Goal: Task Accomplishment & Management: Manage account settings

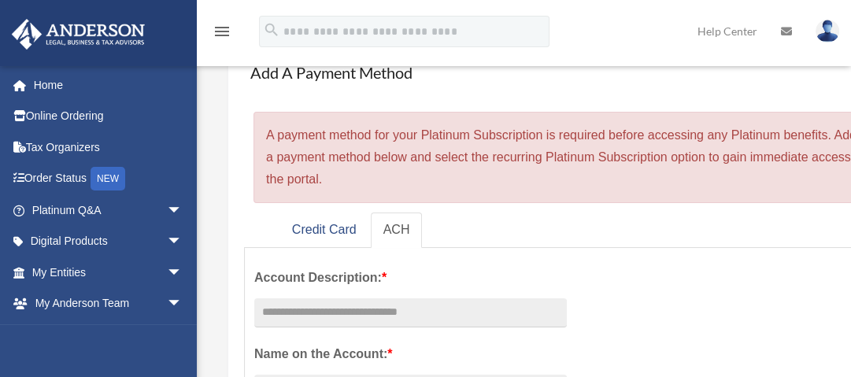
scroll to position [83, 0]
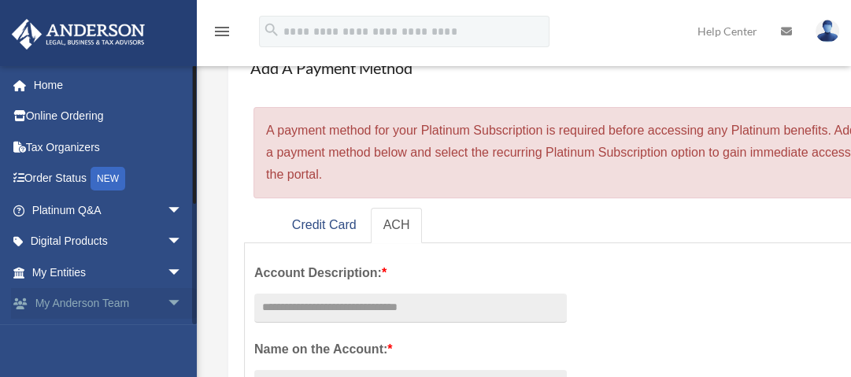
click at [167, 300] on span "arrow_drop_down" at bounding box center [182, 304] width 31 height 32
click at [134, 242] on link "Digital Products arrow_drop_down" at bounding box center [108, 241] width 195 height 31
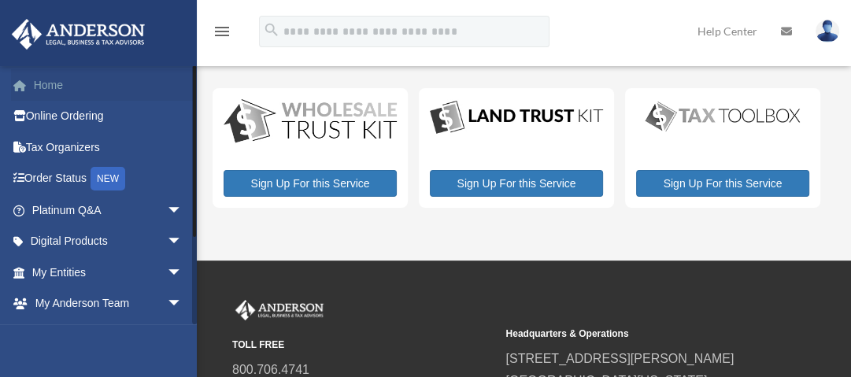
click at [63, 88] on link "Home" at bounding box center [108, 84] width 195 height 31
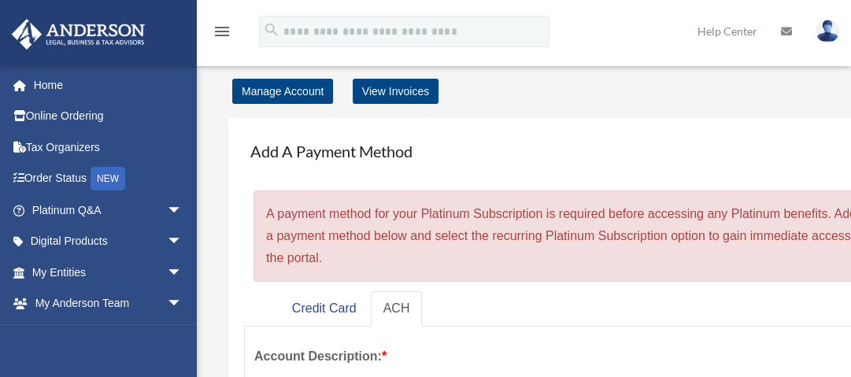
click at [831, 27] on img at bounding box center [827, 31] width 24 height 23
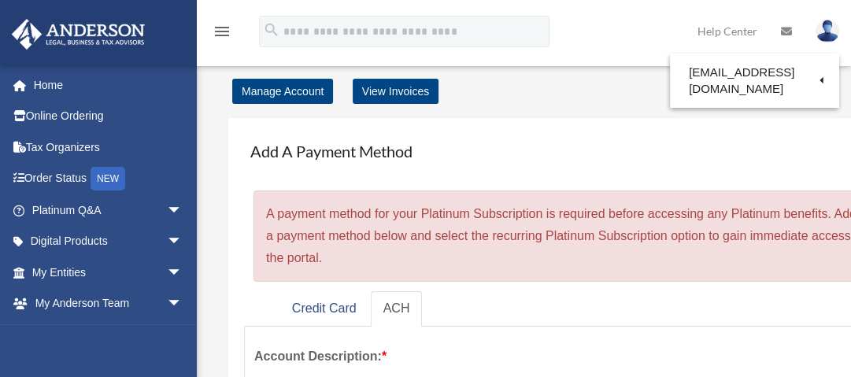
click at [331, 216] on div "× A payment method for your Platinum Subscription is required before accessing …" at bounding box center [577, 235] width 649 height 91
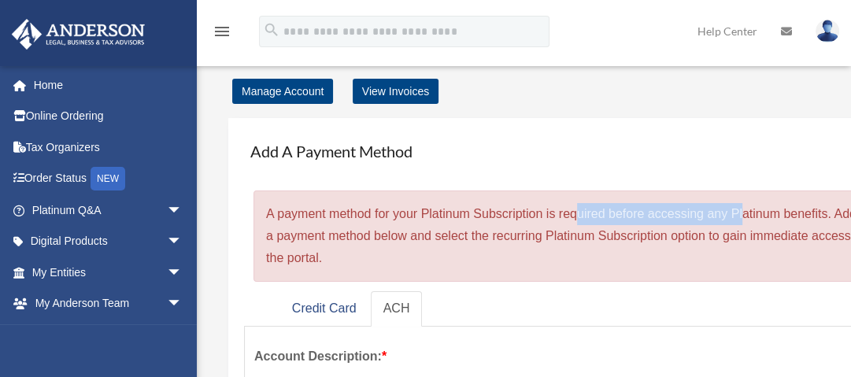
drag, startPoint x: 416, startPoint y: 214, endPoint x: 574, endPoint y: 209, distance: 158.3
click at [574, 209] on div "× A payment method for your Platinum Subscription is required before accessing …" at bounding box center [577, 235] width 649 height 91
click at [408, 214] on div "× A payment method for your Platinum Subscription is required before accessing …" at bounding box center [577, 235] width 649 height 91
drag, startPoint x: 283, startPoint y: 214, endPoint x: 586, endPoint y: 259, distance: 306.3
click at [586, 259] on div "× A payment method for your Platinum Subscription is required before accessing …" at bounding box center [577, 235] width 649 height 91
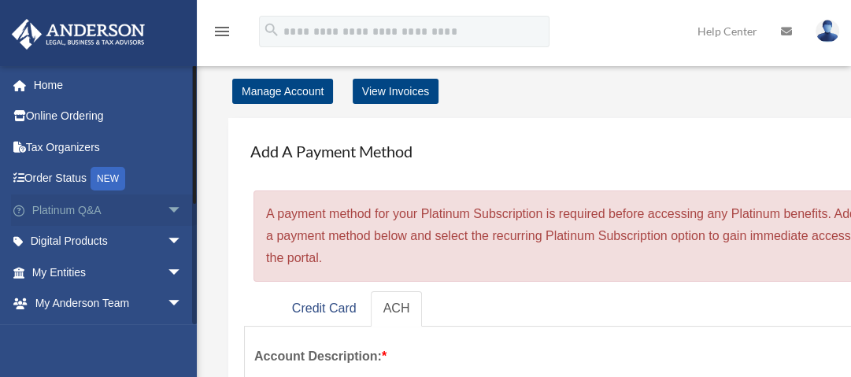
click at [167, 208] on span "arrow_drop_down" at bounding box center [182, 210] width 31 height 32
click at [167, 208] on span "arrow_drop_up" at bounding box center [182, 210] width 31 height 32
click at [167, 240] on span "arrow_drop_down" at bounding box center [182, 242] width 31 height 32
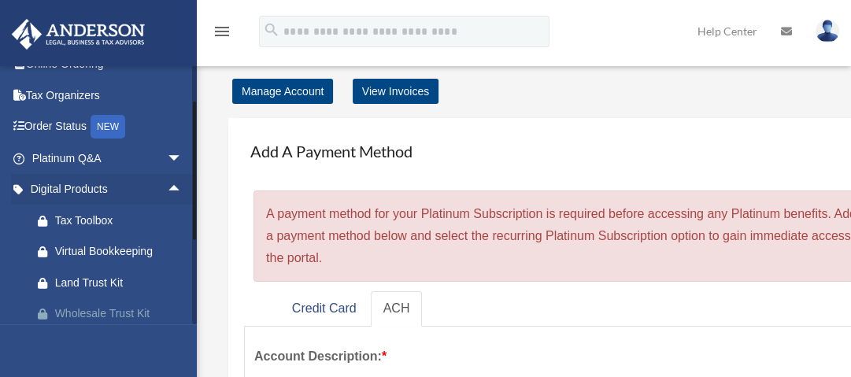
scroll to position [126, 0]
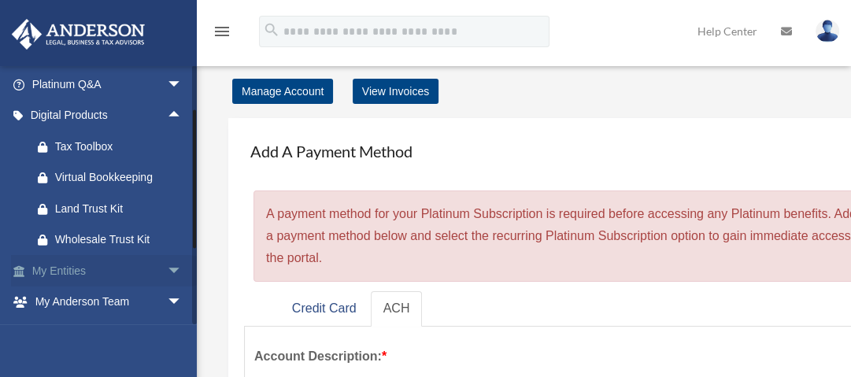
click at [167, 278] on span "arrow_drop_down" at bounding box center [182, 271] width 31 height 32
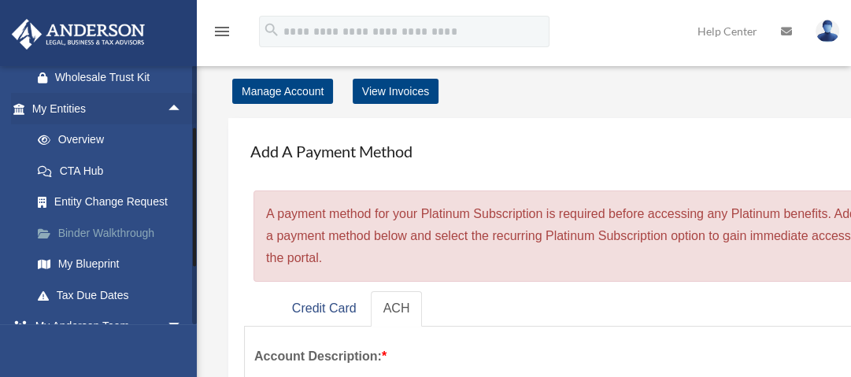
scroll to position [209, 0]
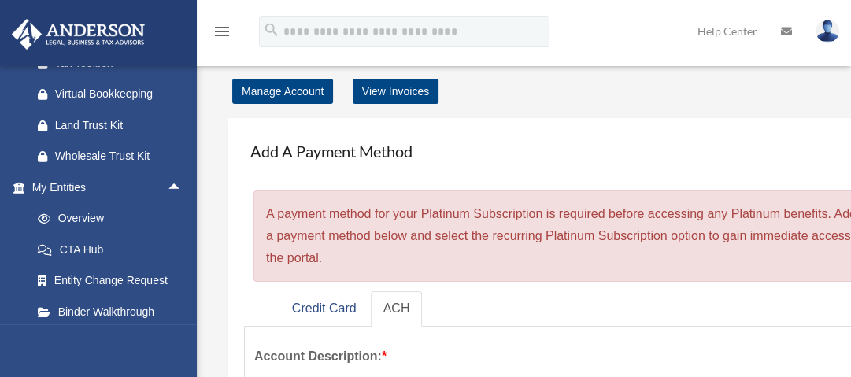
click at [828, 36] on img at bounding box center [827, 31] width 24 height 23
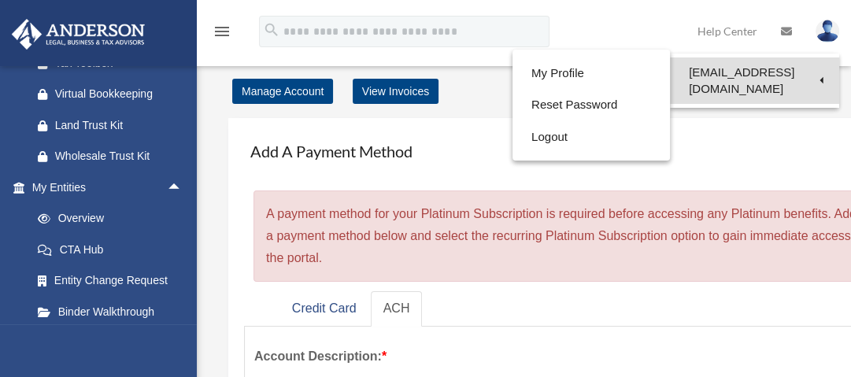
click at [720, 72] on link "[EMAIL_ADDRESS][DOMAIN_NAME]" at bounding box center [754, 80] width 169 height 46
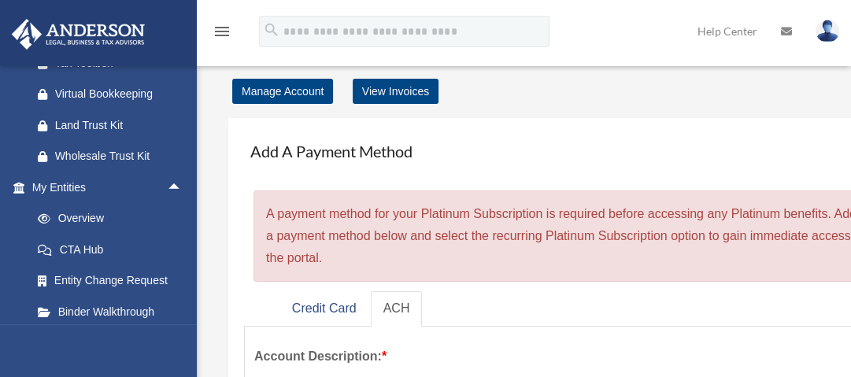
click at [829, 29] on img at bounding box center [827, 31] width 24 height 23
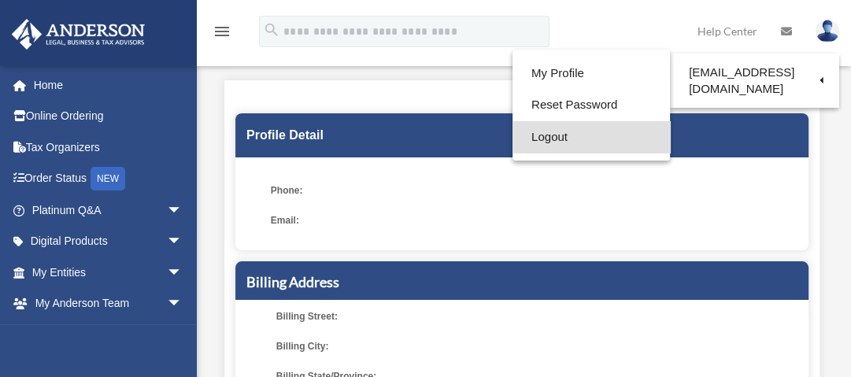
click at [532, 135] on link "Logout" at bounding box center [590, 137] width 157 height 32
